Goal: Information Seeking & Learning: Find specific fact

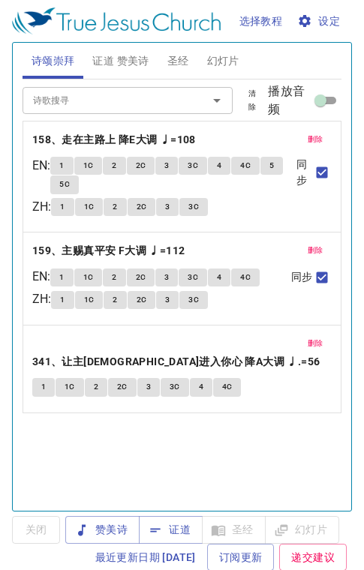
click at [133, 62] on span "证道 赞美诗" at bounding box center [120, 61] width 56 height 19
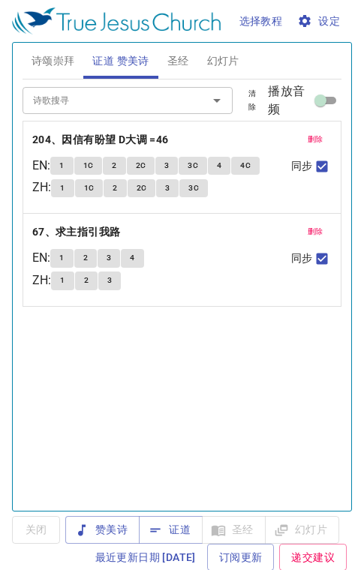
click at [172, 535] on span "证道" at bounding box center [171, 529] width 40 height 19
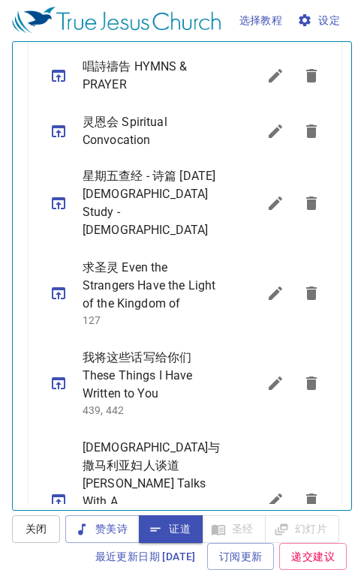
scroll to position [413, 0]
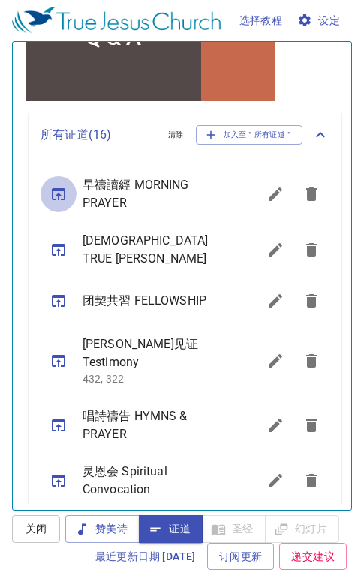
click at [47, 196] on button "sermon lineup list" at bounding box center [58, 194] width 36 height 36
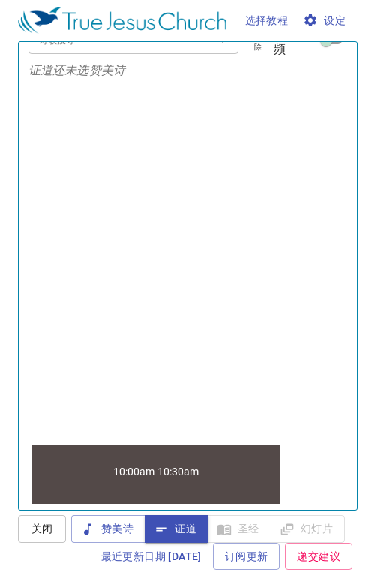
scroll to position [0, 0]
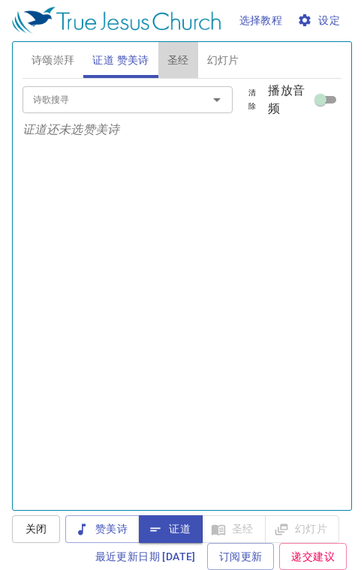
click at [172, 60] on span "圣经" at bounding box center [178, 60] width 22 height 19
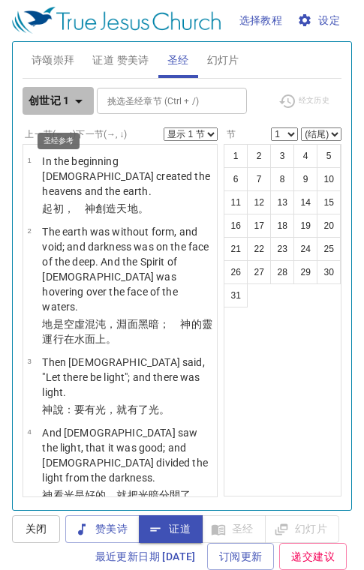
click at [79, 100] on icon "button" at bounding box center [78, 102] width 7 height 4
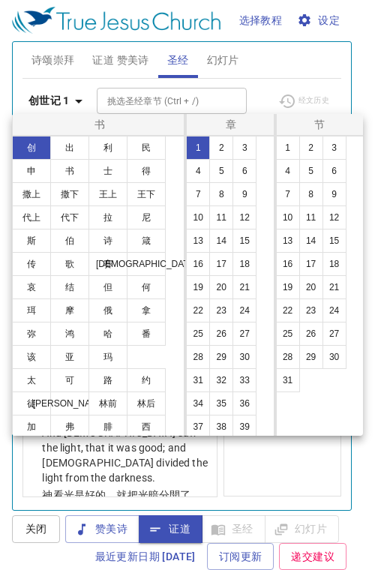
click at [153, 406] on button "林后" at bounding box center [146, 403] width 39 height 24
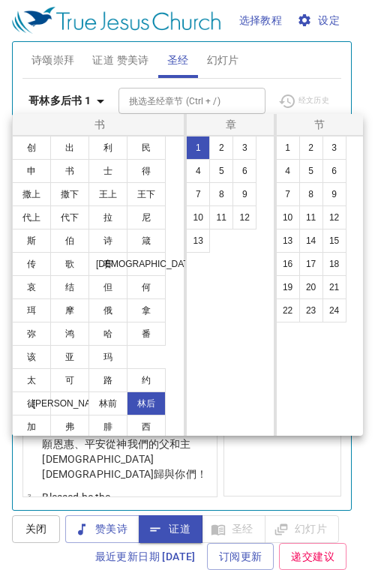
click at [124, 55] on div at bounding box center [187, 285] width 375 height 570
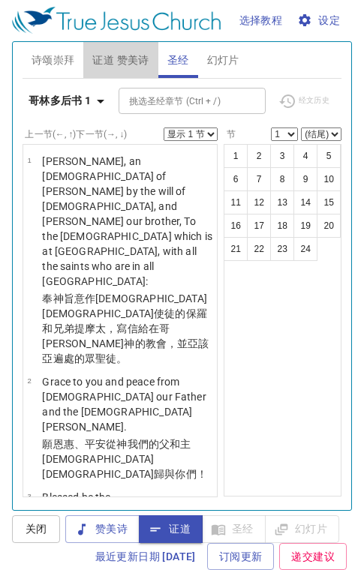
click at [125, 51] on span "证道 赞美诗" at bounding box center [120, 60] width 56 height 19
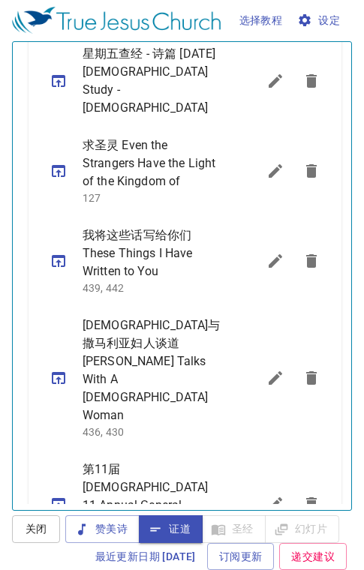
scroll to position [896, 0]
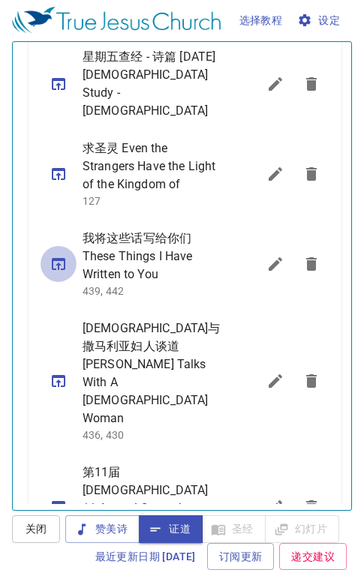
click at [58, 258] on icon "sermon lineup list" at bounding box center [58, 264] width 13 height 12
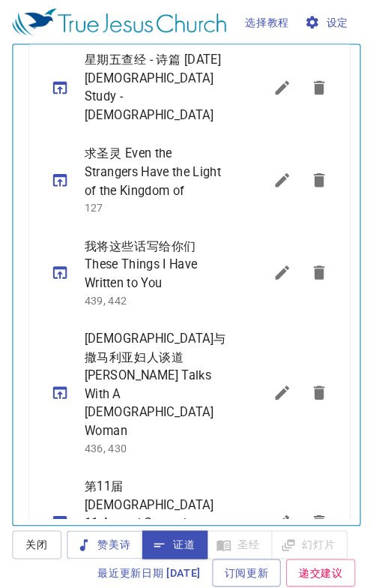
scroll to position [532, 0]
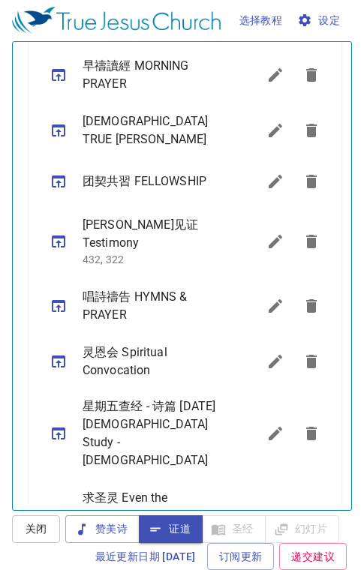
click at [58, 129] on icon "sermon lineup list" at bounding box center [58, 130] width 13 height 12
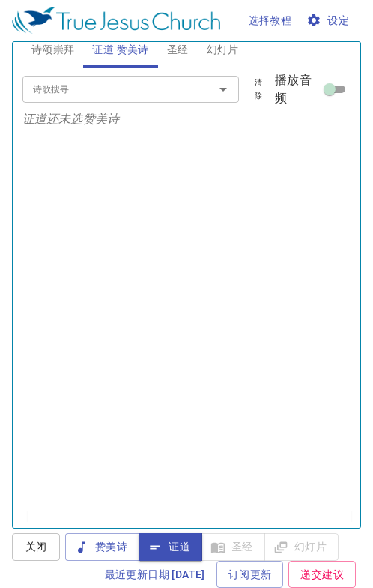
scroll to position [0, 0]
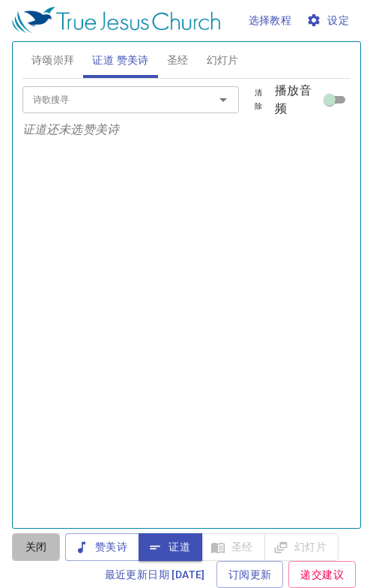
drag, startPoint x: 25, startPoint y: 547, endPoint x: 34, endPoint y: 520, distance: 29.2
click at [31, 534] on button "关闭" at bounding box center [36, 547] width 48 height 28
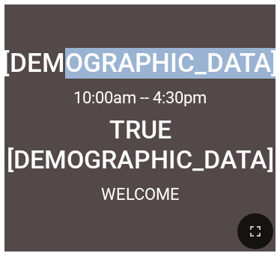
drag, startPoint x: 183, startPoint y: 85, endPoint x: 184, endPoint y: 77, distance: 7.6
click at [184, 77] on div "[DEMOGRAPHIC_DATA] [DEMOGRAPHIC_DATA] 10:00am -- 4:30pm 10:00am -- 4:30pm TRUE …" at bounding box center [139, 127] width 271 height 247
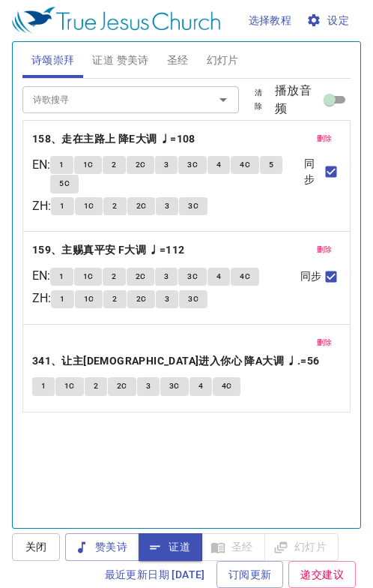
click at [109, 551] on span "赞美诗" at bounding box center [102, 547] width 50 height 19
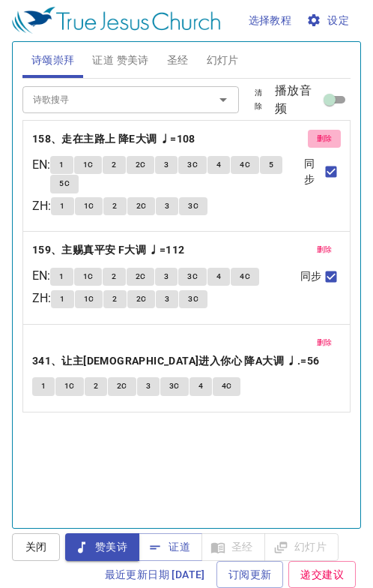
click at [317, 136] on span "删除" at bounding box center [325, 138] width 16 height 13
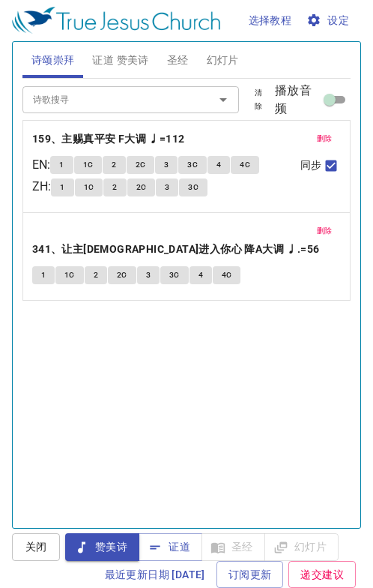
click at [317, 136] on span "删除" at bounding box center [325, 138] width 16 height 13
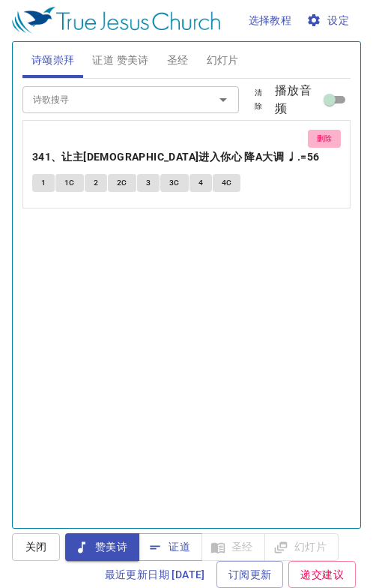
click at [317, 136] on span "删除" at bounding box center [325, 138] width 16 height 13
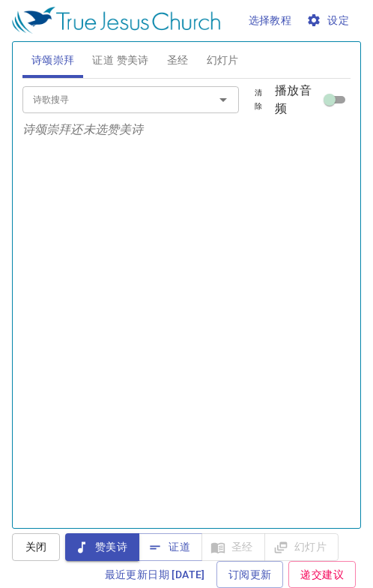
click at [124, 94] on input "诗歌搜寻" at bounding box center [109, 99] width 164 height 17
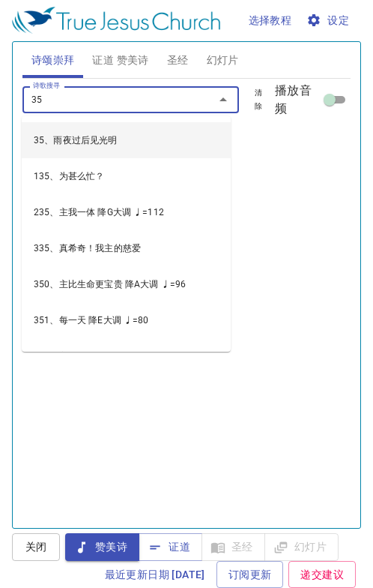
type input "358"
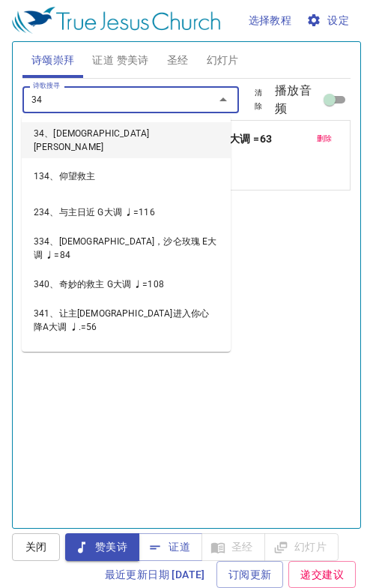
type input "348"
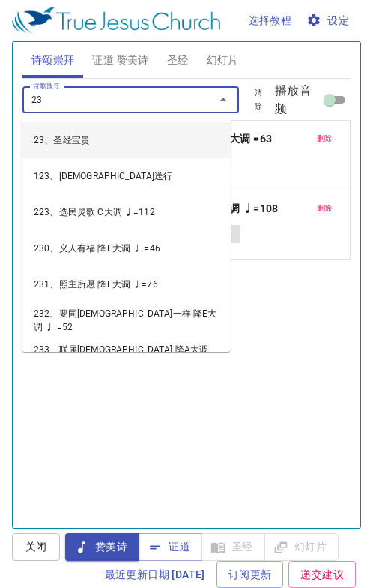
type input "232"
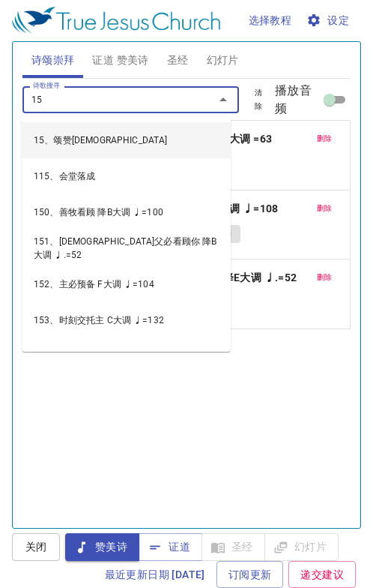
type input "153"
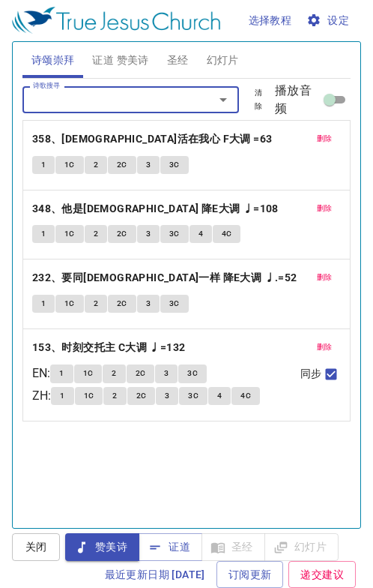
click at [321, 147] on button "删除" at bounding box center [325, 139] width 34 height 18
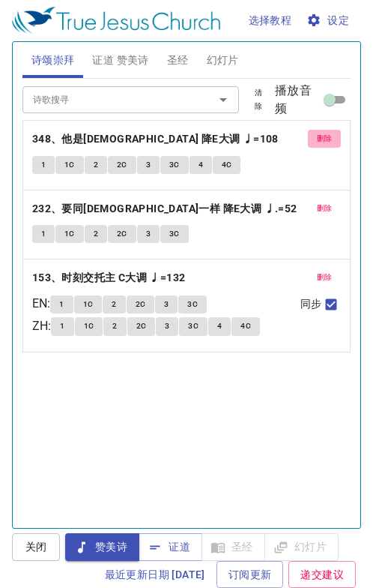
click at [321, 147] on button "删除" at bounding box center [325, 139] width 34 height 18
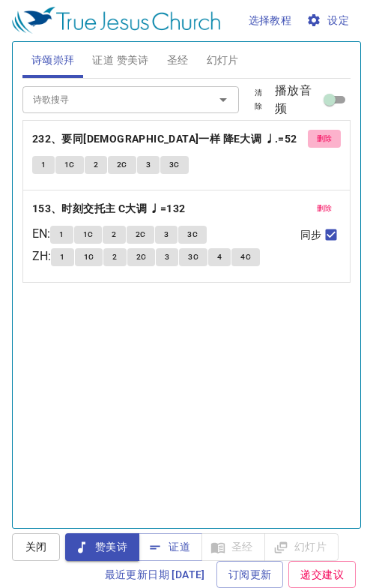
click at [322, 144] on button "删除" at bounding box center [325, 139] width 34 height 18
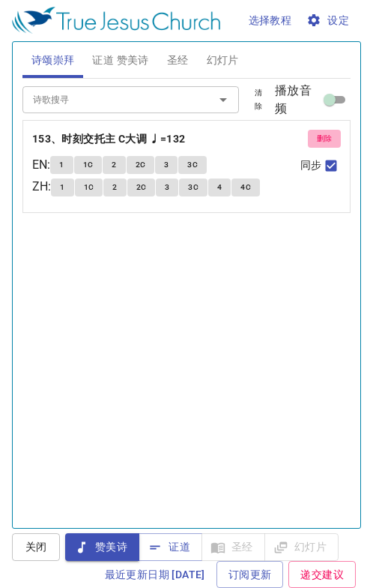
click at [322, 144] on button "删除" at bounding box center [325, 139] width 34 height 18
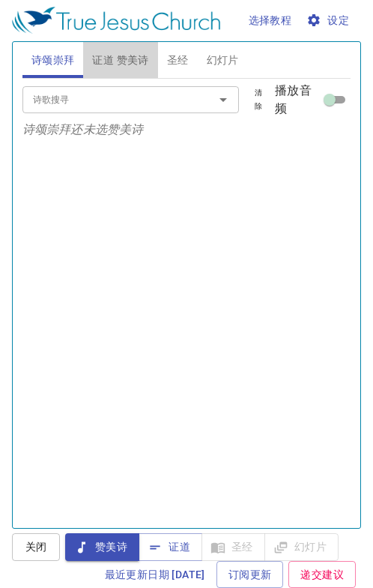
click at [118, 53] on span "证道 赞美诗" at bounding box center [120, 60] width 56 height 19
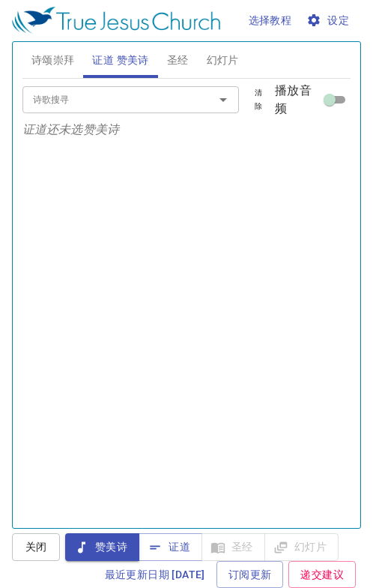
click at [177, 559] on button "证道" at bounding box center [171, 547] width 64 height 28
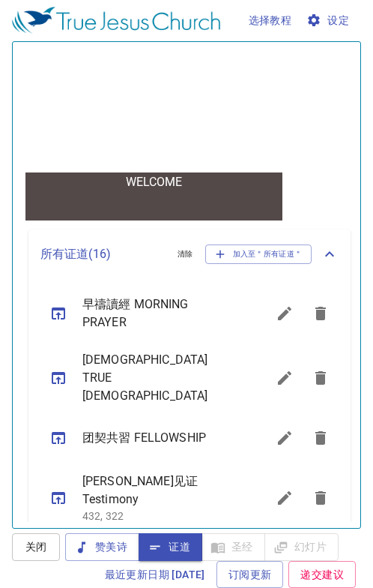
scroll to position [433, 0]
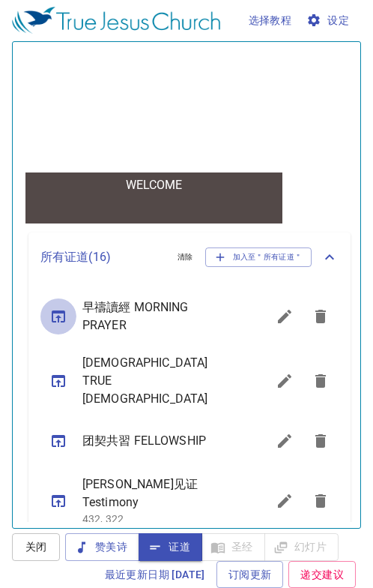
click at [54, 316] on icon "sermon lineup list" at bounding box center [58, 316] width 18 height 18
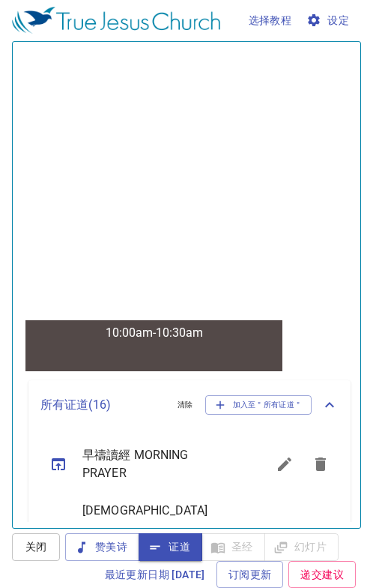
scroll to position [0, 0]
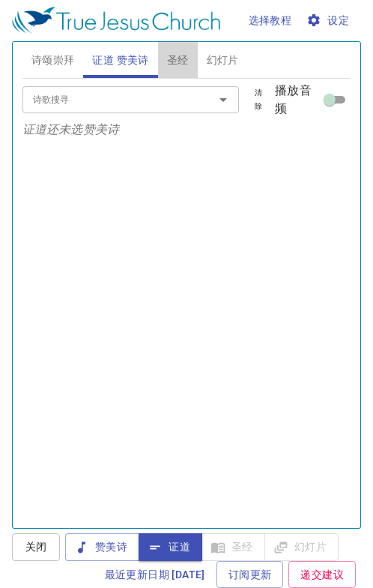
click at [177, 61] on span "圣经" at bounding box center [178, 60] width 22 height 19
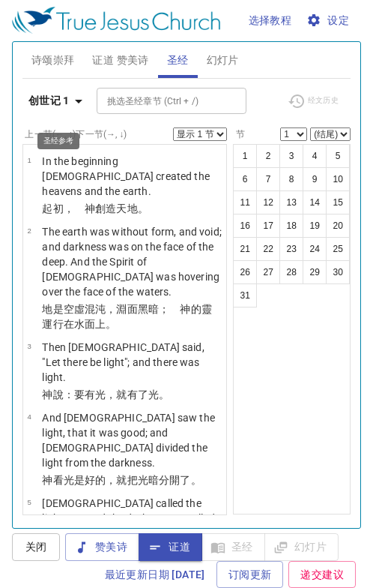
click at [80, 105] on icon "button" at bounding box center [79, 101] width 18 height 18
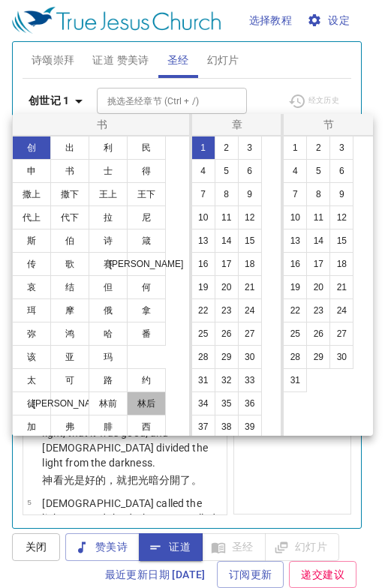
click at [140, 408] on button "林后" at bounding box center [146, 403] width 39 height 24
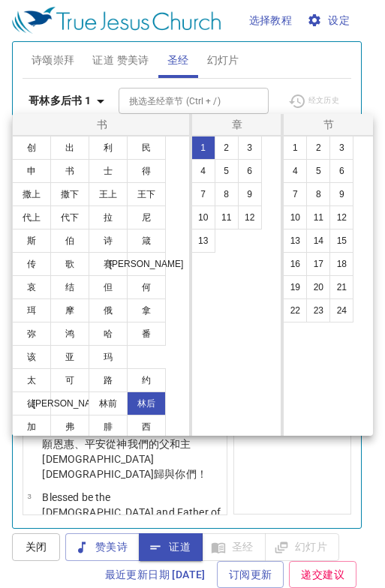
click at [295, 144] on button "1" at bounding box center [295, 148] width 24 height 24
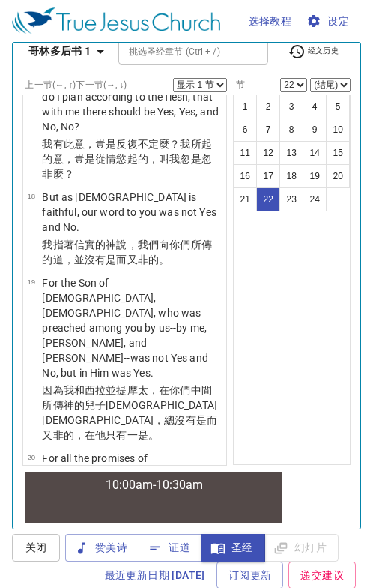
scroll to position [2424, 0]
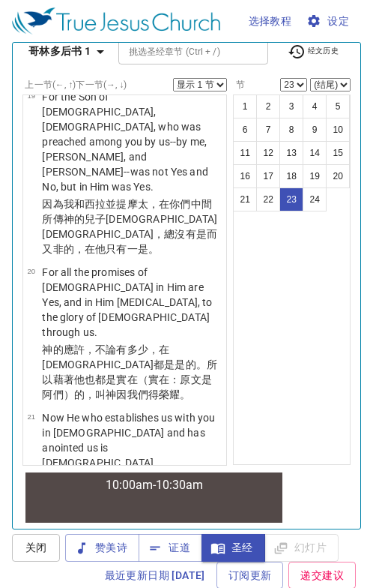
select select "24"
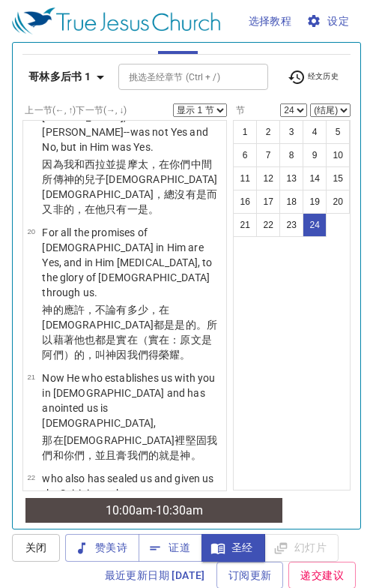
scroll to position [0, 0]
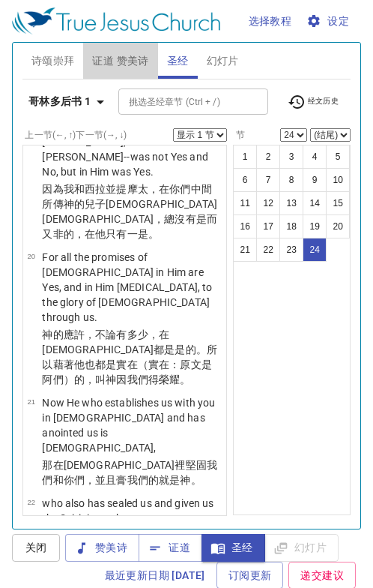
click at [127, 56] on span "证道 赞美诗" at bounding box center [120, 61] width 56 height 19
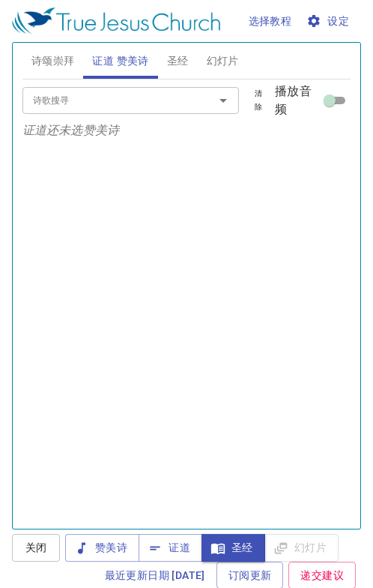
click at [186, 552] on span "证道" at bounding box center [171, 547] width 40 height 19
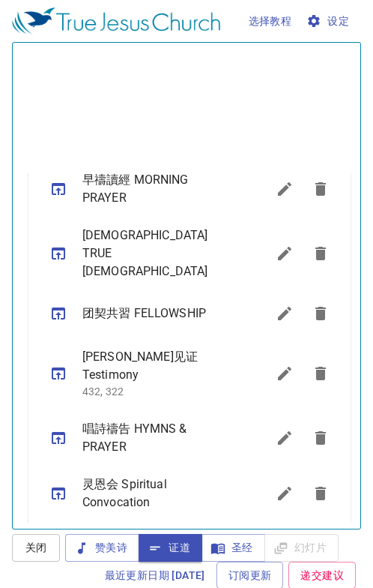
scroll to position [577, 0]
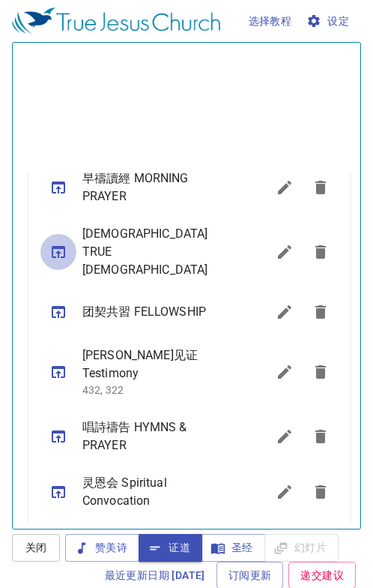
click at [58, 246] on icon "sermon lineup list" at bounding box center [58, 252] width 13 height 12
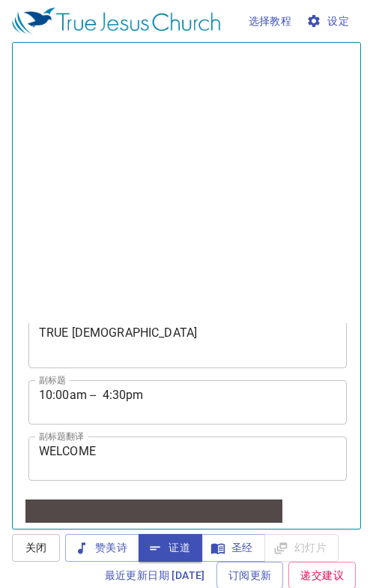
scroll to position [0, 0]
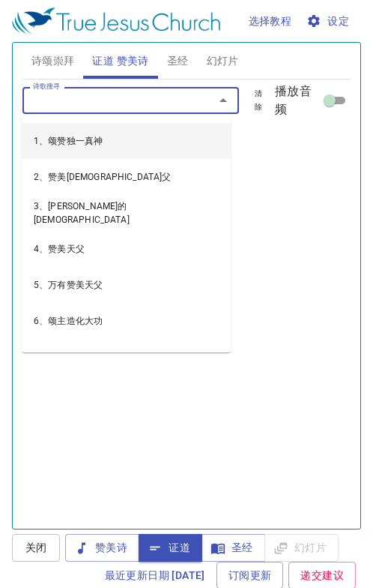
click at [70, 95] on input "诗歌搜寻" at bounding box center [109, 99] width 164 height 17
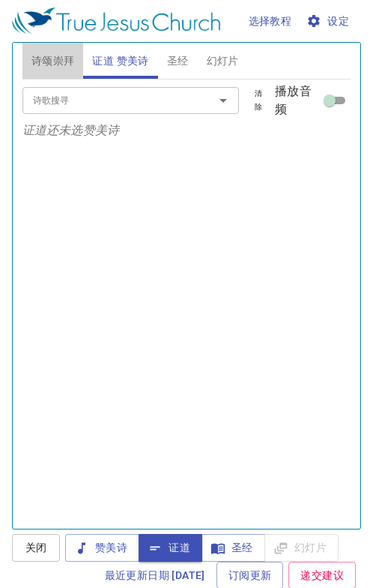
click at [52, 52] on span "诗颂崇拜" at bounding box center [52, 61] width 43 height 19
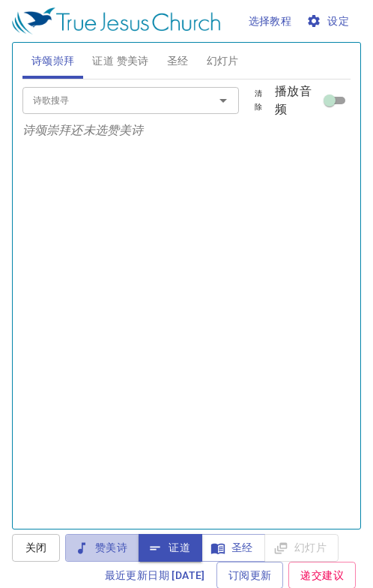
click at [110, 544] on span "赞美诗" at bounding box center [102, 547] width 50 height 19
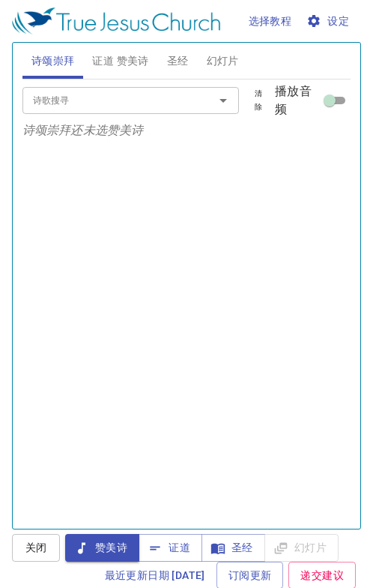
click at [94, 100] on input "诗歌搜寻" at bounding box center [109, 99] width 164 height 17
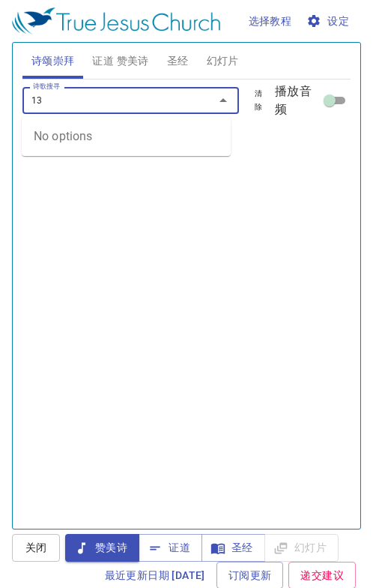
type input "1"
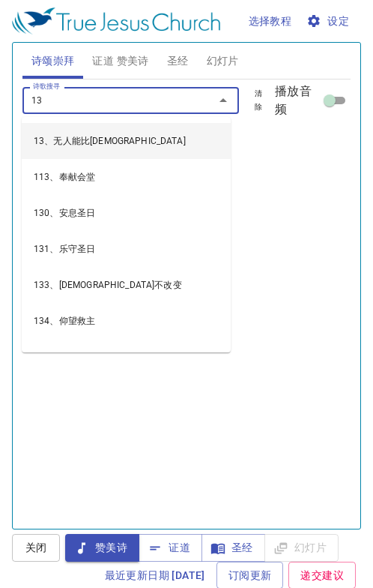
type input "130"
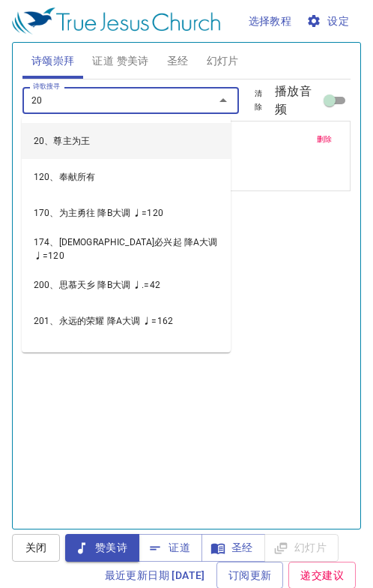
type input "209"
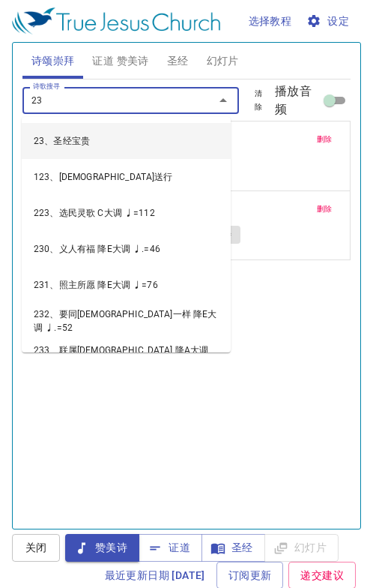
type input "237"
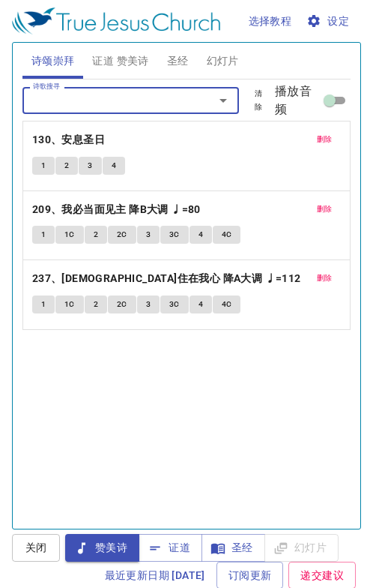
click at [134, 57] on span "证道 赞美诗" at bounding box center [120, 61] width 56 height 19
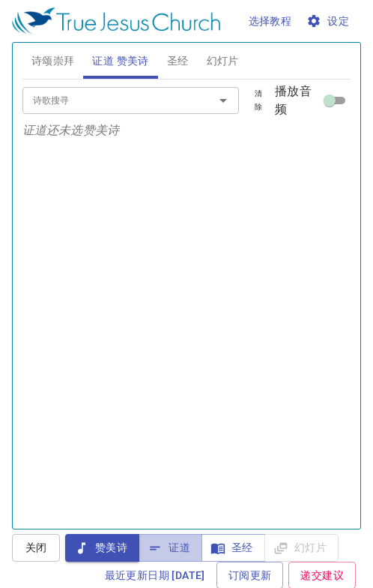
click at [185, 547] on span "证道" at bounding box center [171, 547] width 40 height 19
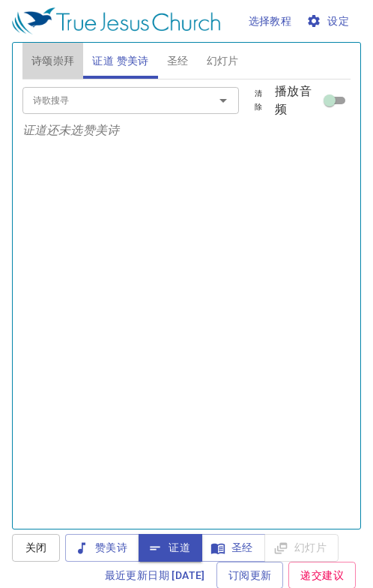
drag, startPoint x: 44, startPoint y: 52, endPoint x: 38, endPoint y: 73, distance: 21.8
click at [43, 55] on span "诗颂崇拜" at bounding box center [52, 61] width 43 height 19
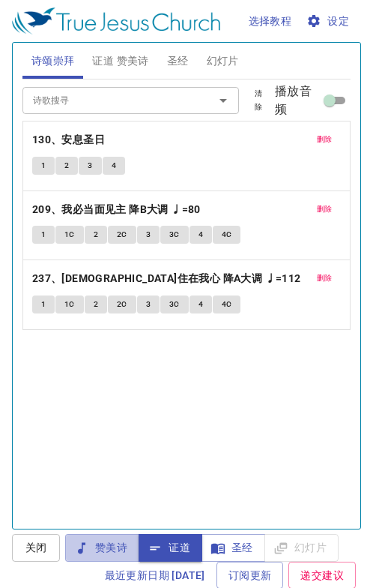
click at [118, 557] on button "赞美诗" at bounding box center [102, 548] width 74 height 28
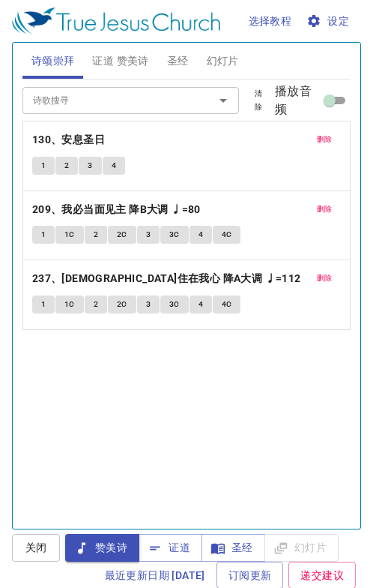
click at [38, 163] on button "1" at bounding box center [43, 166] width 22 height 18
click at [95, 162] on button "3" at bounding box center [90, 166] width 22 height 18
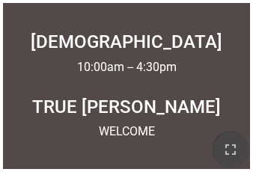
click at [228, 148] on icon "button" at bounding box center [231, 150] width 18 height 18
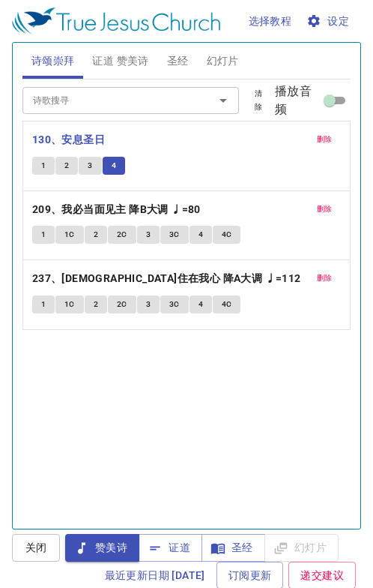
scroll to position [137, 0]
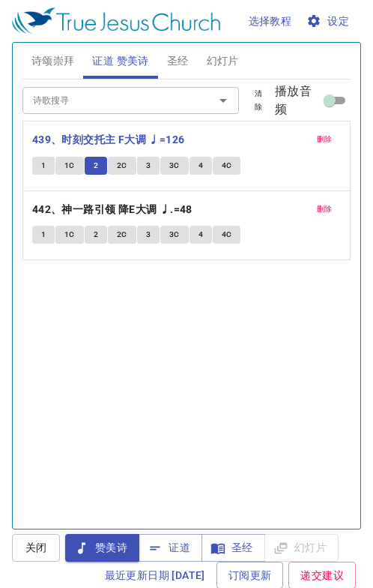
scroll to position [1, 0]
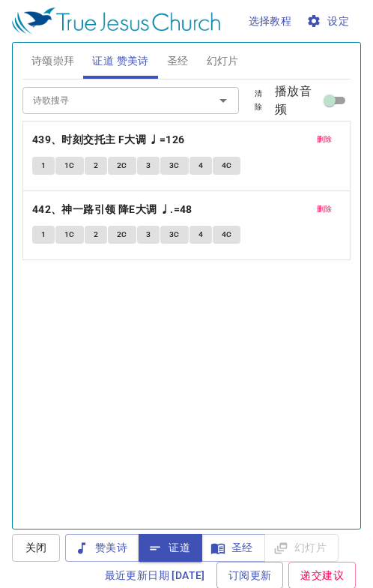
scroll to position [1, 0]
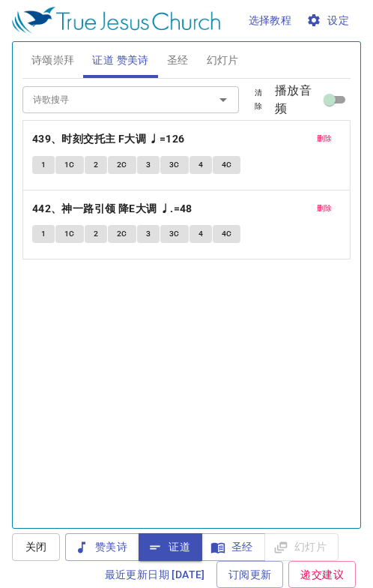
scroll to position [795, 0]
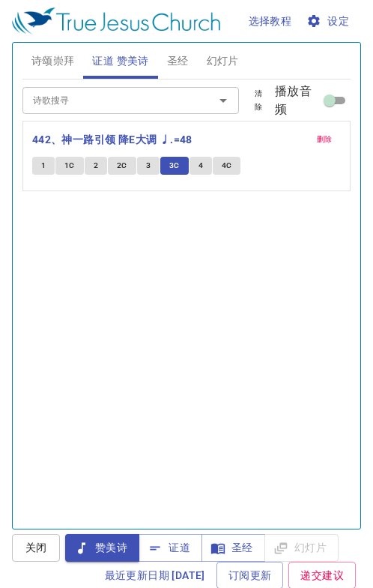
scroll to position [1, 0]
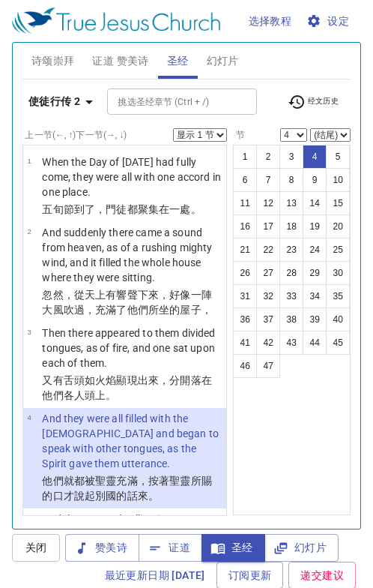
select select "4"
